Goal: Find contact information: Find contact information

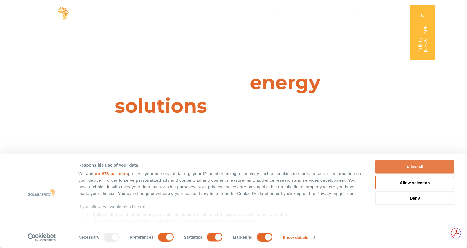
click at [385, 164] on button "Allow all" at bounding box center [414, 167] width 79 height 14
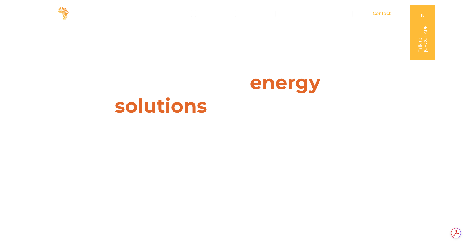
click at [384, 12] on span "Contact" at bounding box center [382, 13] width 18 height 7
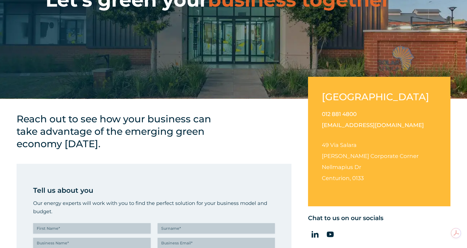
scroll to position [100, 0]
